Goal: Book appointment/travel/reservation

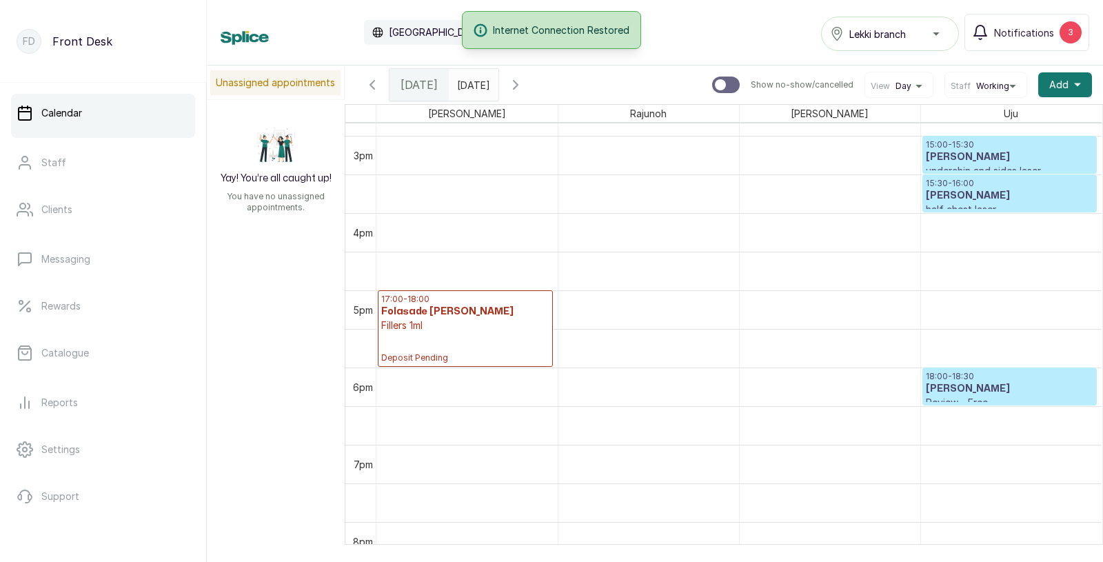
scroll to position [1136, 0]
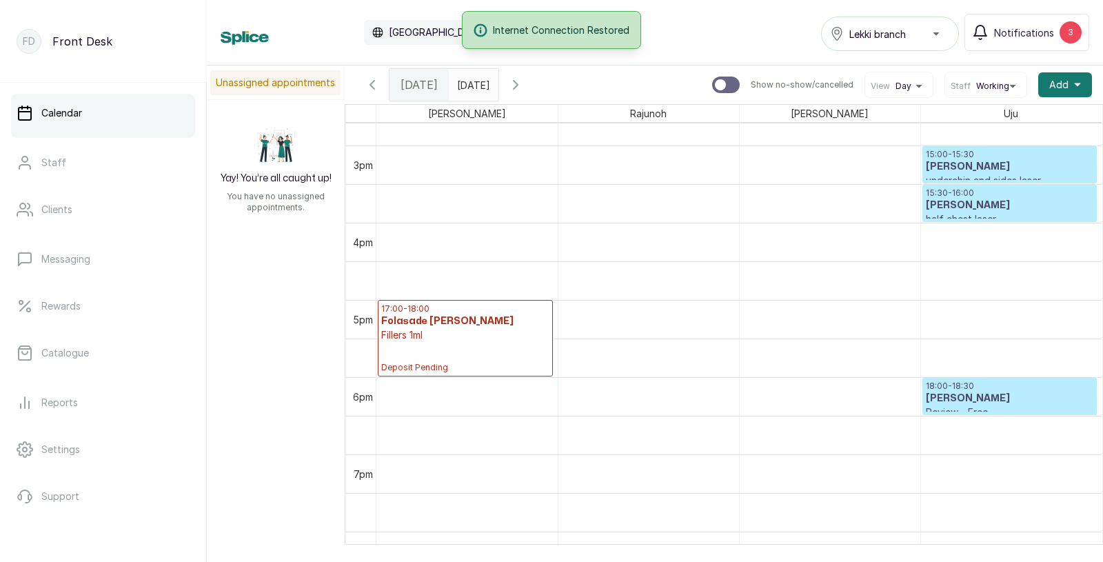
click at [420, 89] on span "[DATE]" at bounding box center [418, 84] width 37 height 17
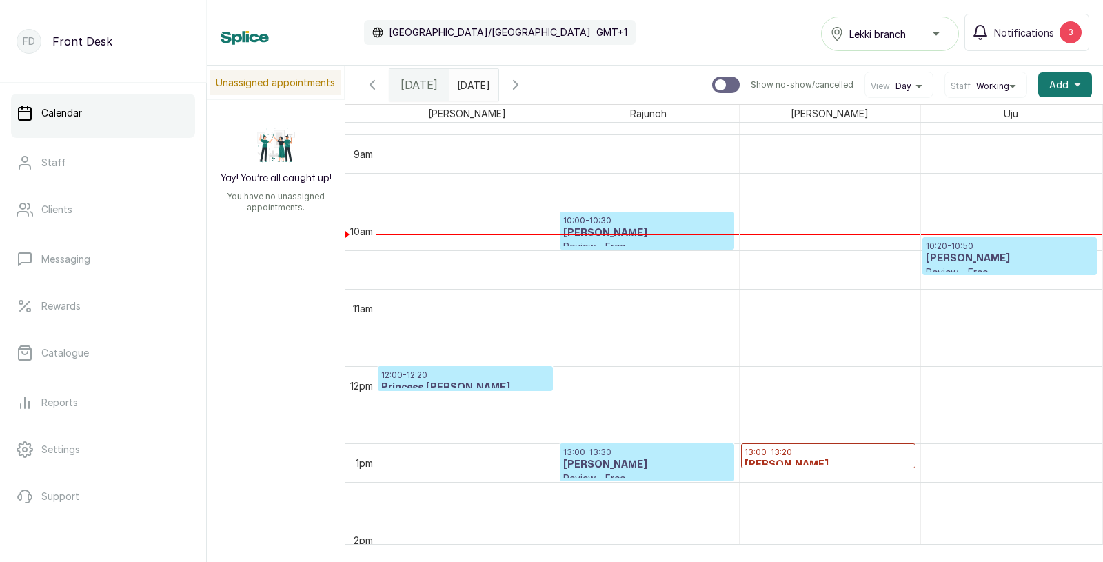
scroll to position [0, 0]
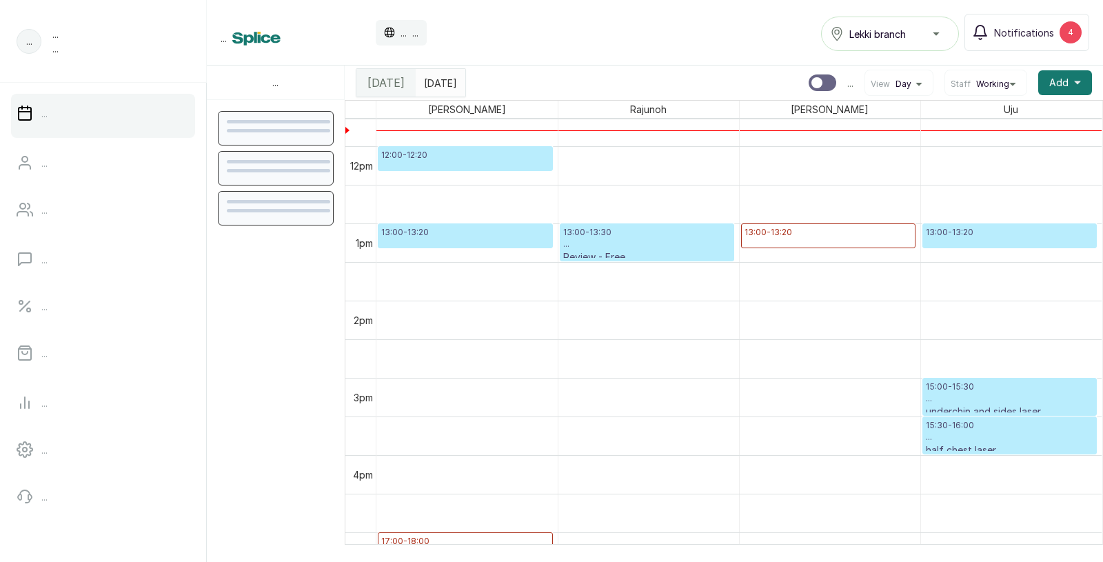
scroll to position [972, 0]
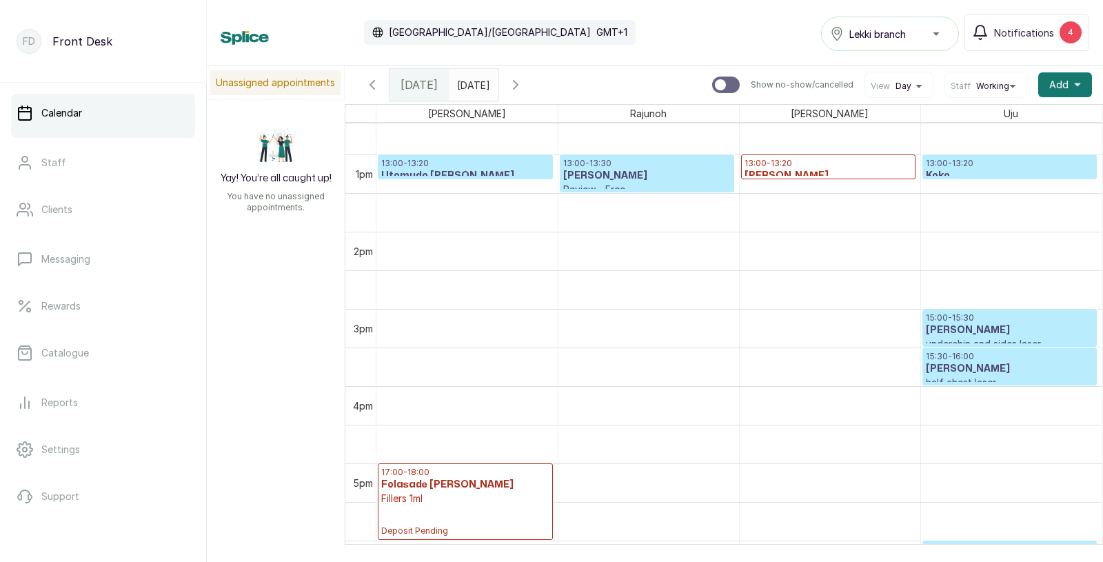
click at [983, 166] on p "13:00 - 13:20" at bounding box center [1010, 163] width 168 height 11
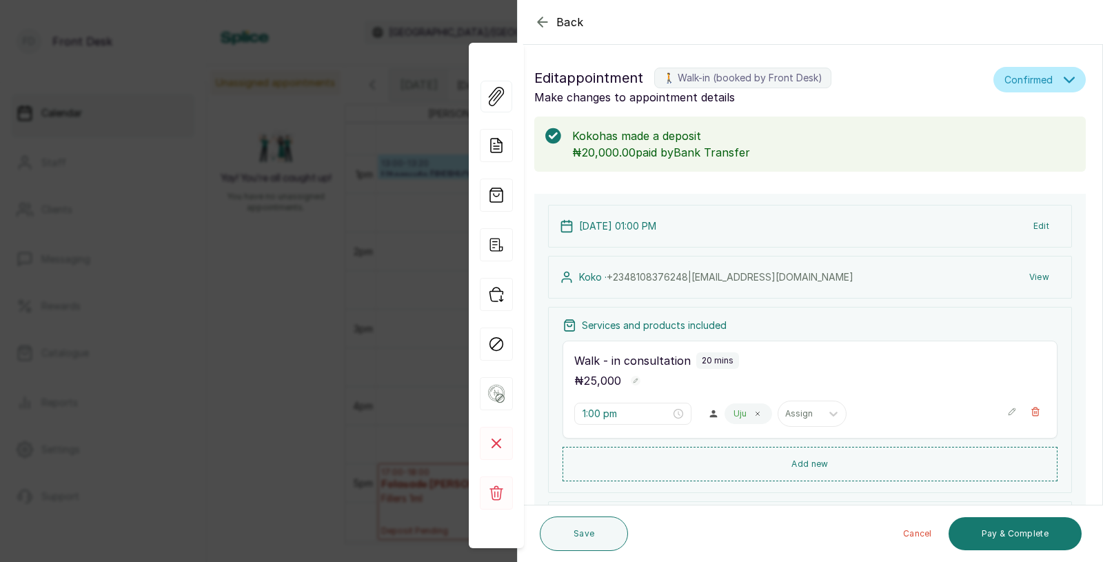
click at [269, 269] on div "Back Appointment Details Edit appointment 🚶 Walk-in (booked by Front Desk) Make…" at bounding box center [551, 281] width 1103 height 562
